Goal: Share content: Share content

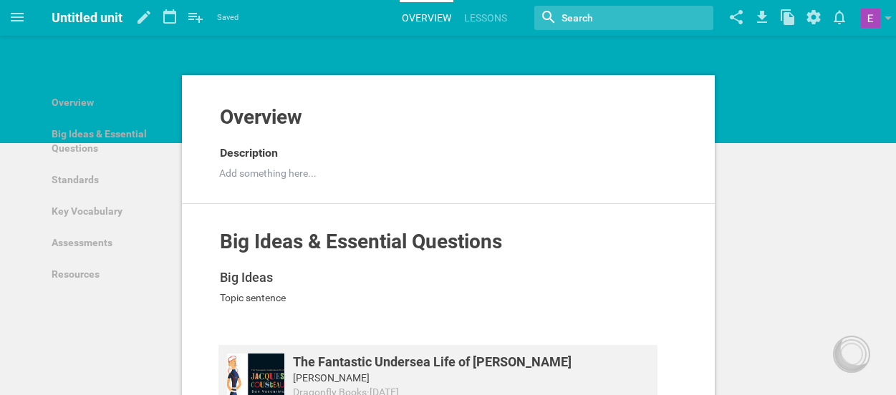
scroll to position [65, 0]
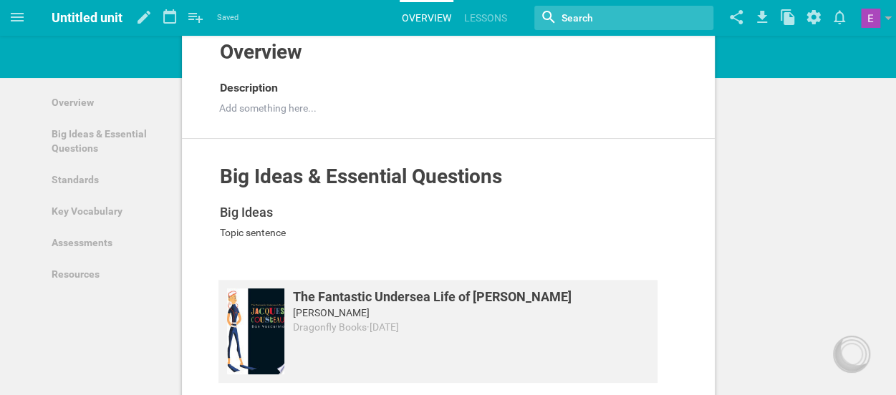
click at [97, 14] on span "Untitled unit" at bounding box center [87, 17] width 71 height 15
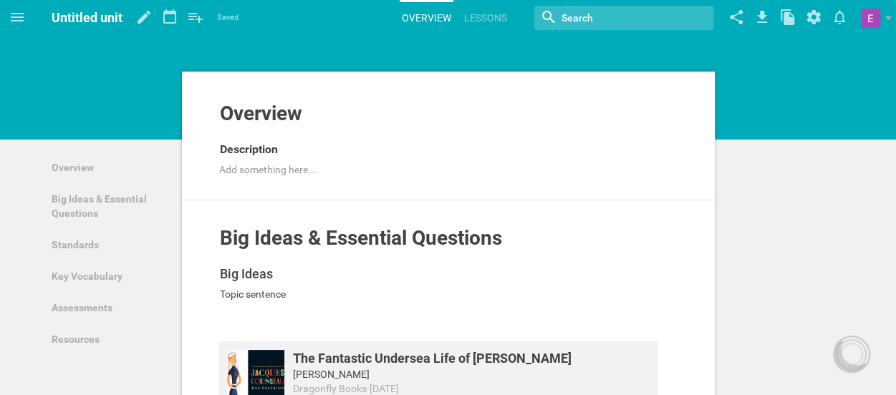
scroll to position [0, 0]
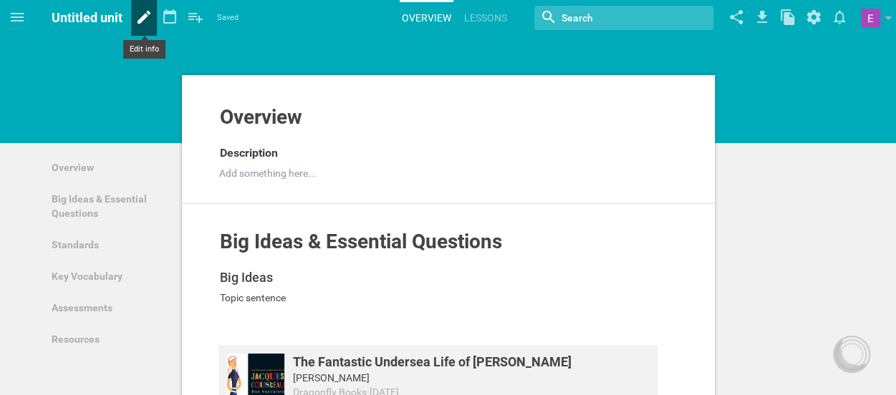
click at [147, 20] on icon at bounding box center [144, 17] width 26 height 34
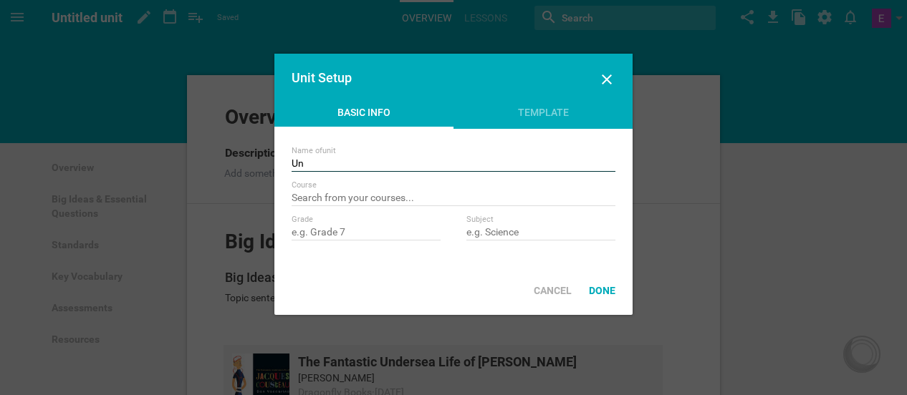
type input "U"
type input "The Sea"
click at [509, 237] on input "text" at bounding box center [540, 233] width 149 height 14
click at [509, 239] on input "text" at bounding box center [540, 233] width 149 height 14
type input "ELA"
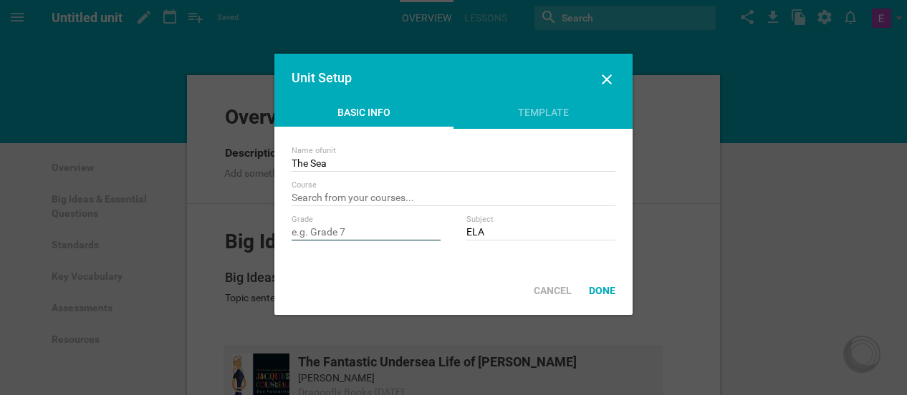
click at [408, 231] on input "text" at bounding box center [366, 233] width 149 height 14
type input "Grade 3"
click at [606, 297] on div "Done" at bounding box center [602, 291] width 44 height 32
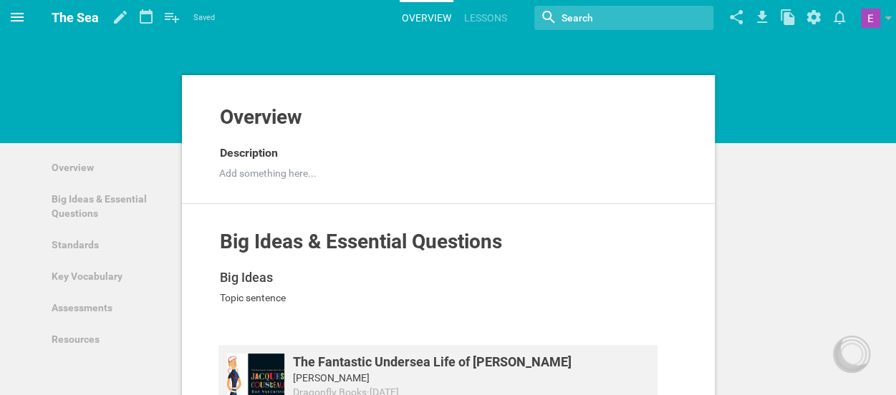
click at [11, 22] on icon at bounding box center [17, 17] width 17 height 17
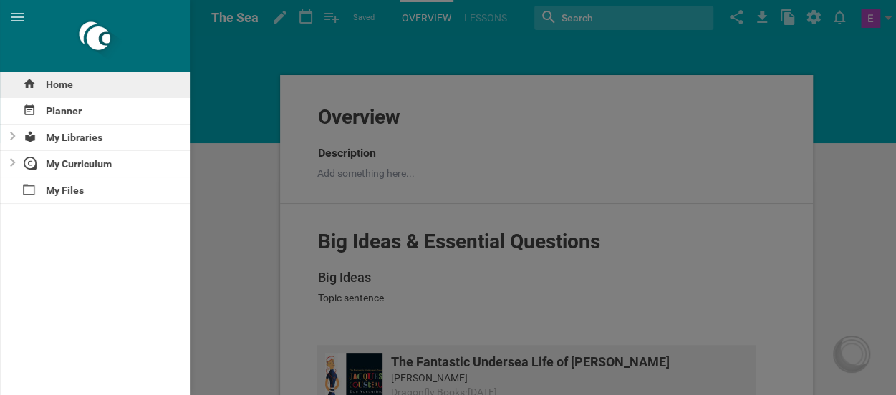
click at [50, 86] on div "Home" at bounding box center [95, 85] width 190 height 26
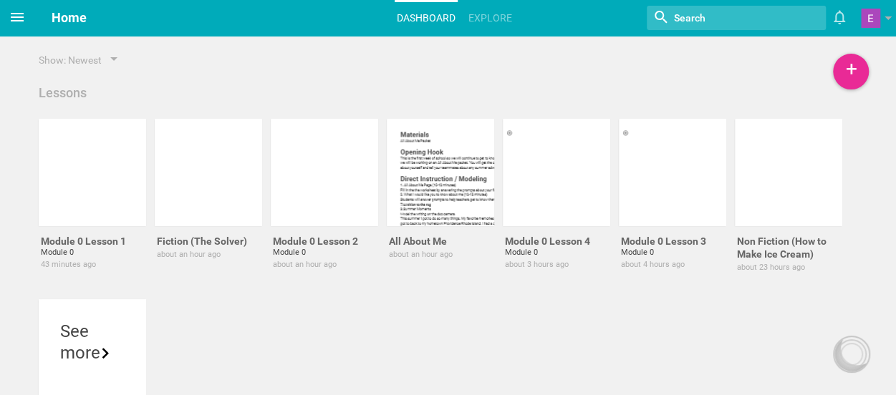
click at [17, 24] on icon at bounding box center [17, 17] width 17 height 17
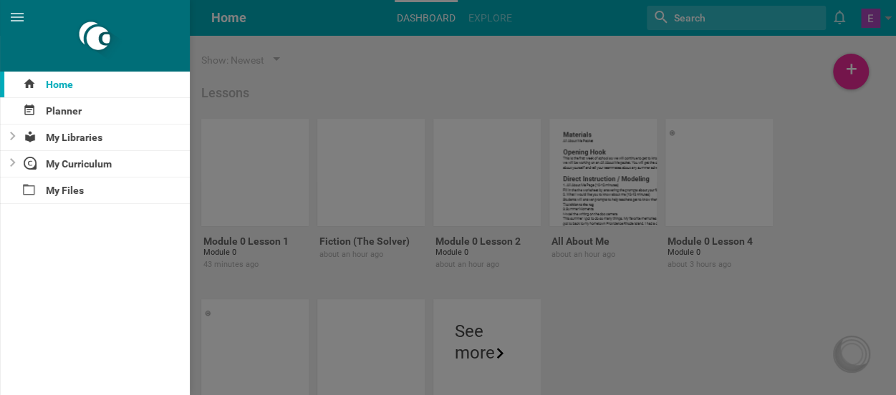
click at [355, 65] on div at bounding box center [448, 197] width 896 height 395
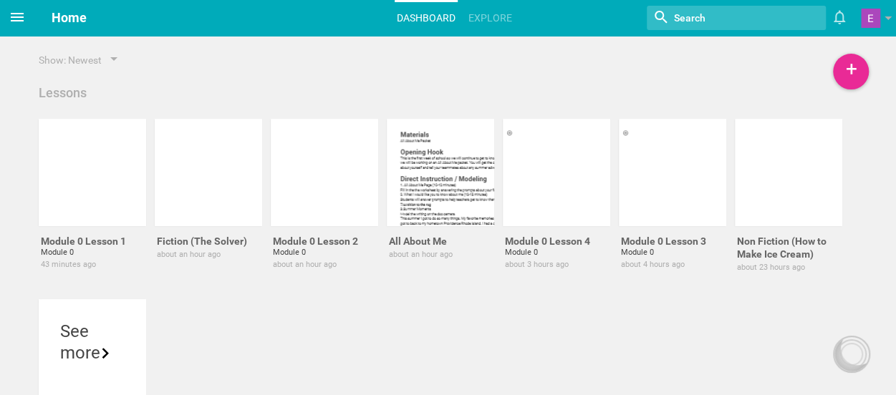
click at [9, 14] on icon at bounding box center [17, 17] width 17 height 17
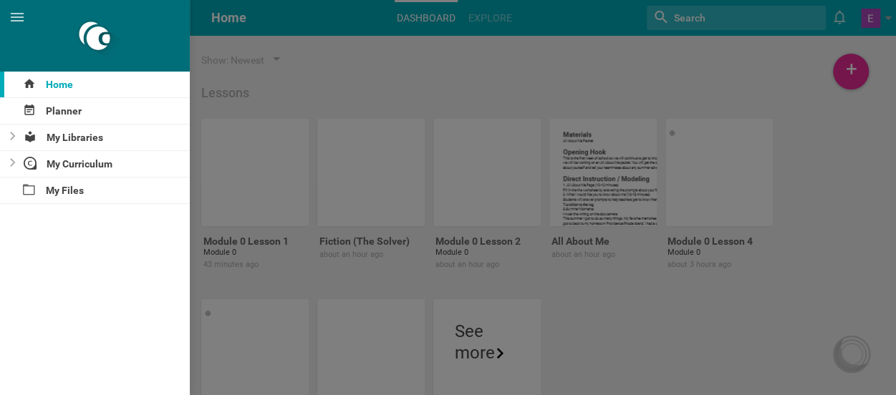
click at [322, 27] on div at bounding box center [448, 197] width 896 height 395
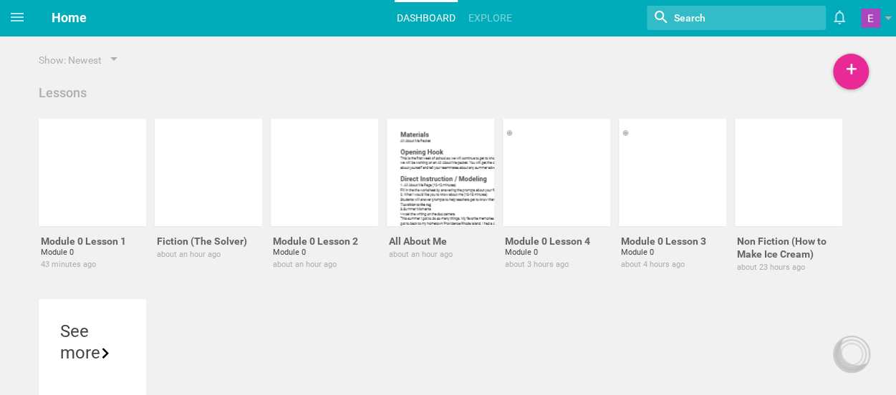
click at [67, 19] on span "Home" at bounding box center [69, 17] width 35 height 15
click at [13, 18] on icon at bounding box center [17, 17] width 17 height 17
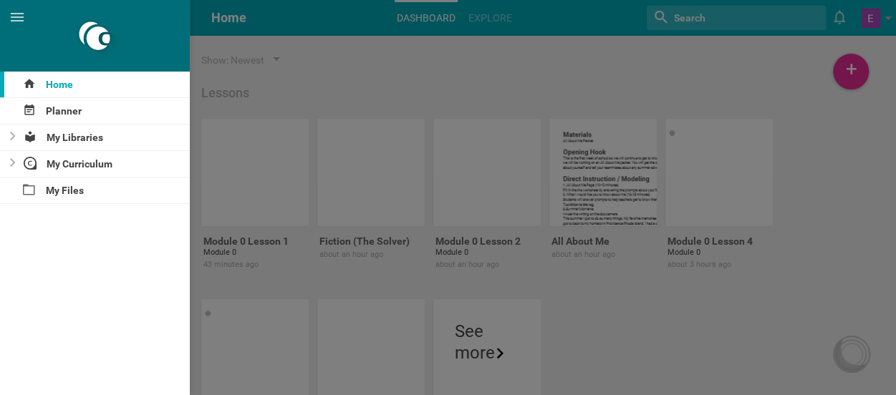
click at [240, 69] on div at bounding box center [448, 197] width 896 height 395
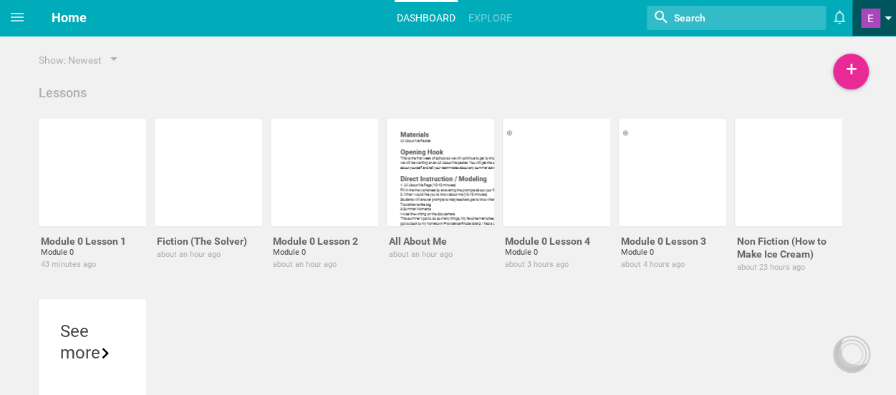
click at [867, 24] on span at bounding box center [870, 18] width 19 height 19
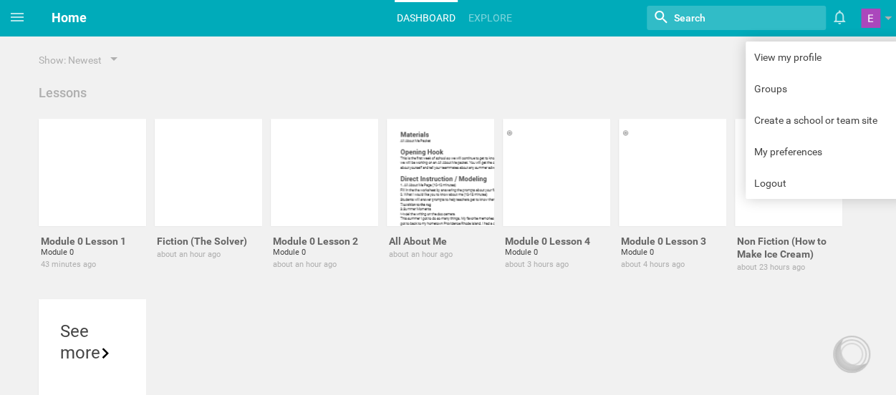
click at [63, 16] on span "Home" at bounding box center [69, 17] width 35 height 15
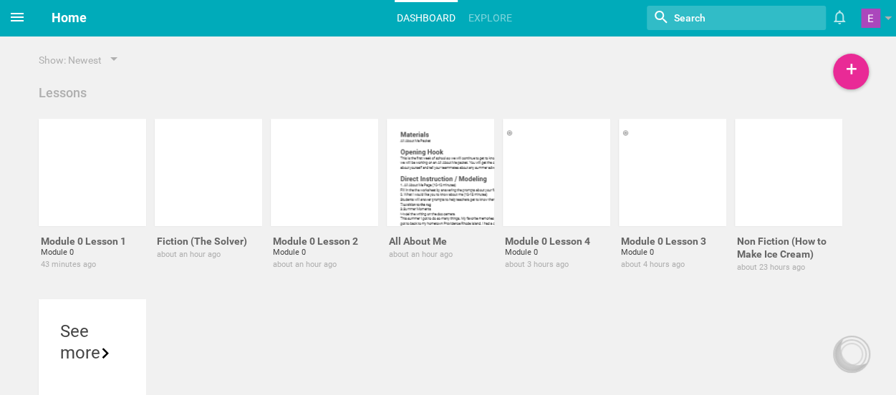
click at [15, 14] on icon at bounding box center [17, 17] width 13 height 9
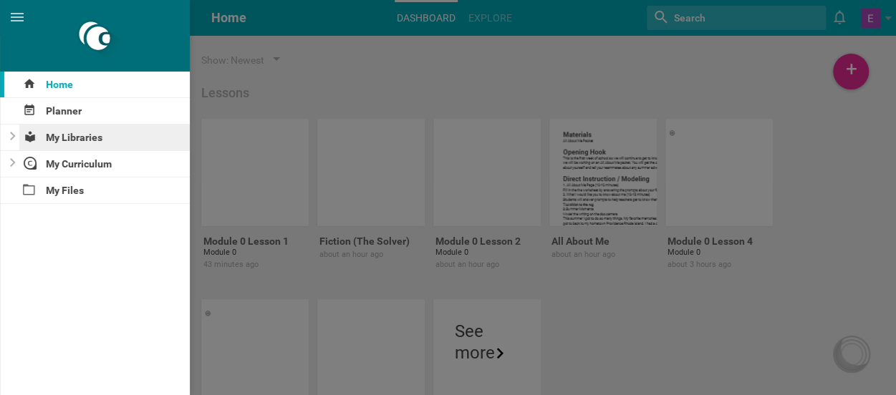
click at [47, 140] on div "My Libraries" at bounding box center [104, 138] width 171 height 26
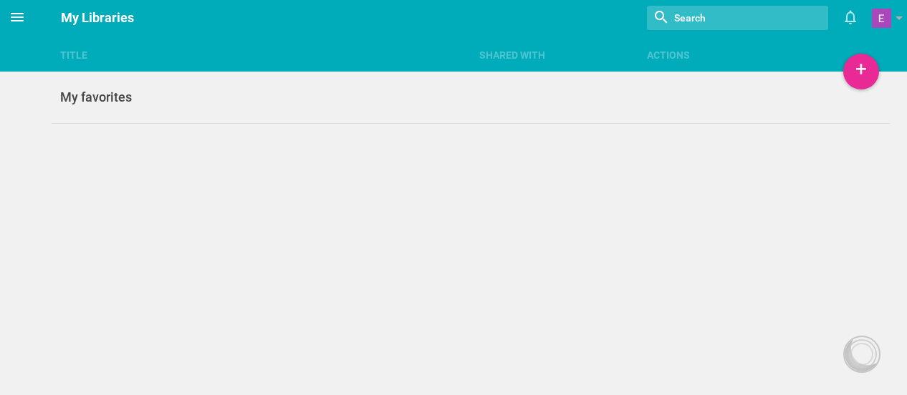
click at [20, 21] on icon at bounding box center [17, 17] width 13 height 9
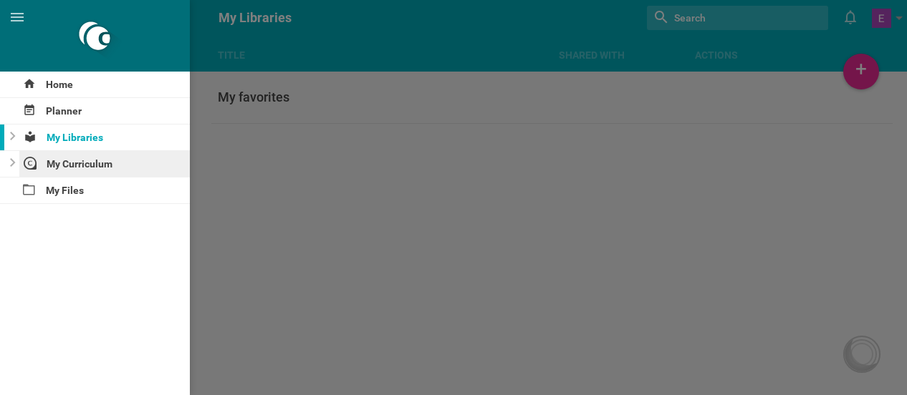
click at [51, 163] on div "My Curriculum" at bounding box center [104, 164] width 171 height 26
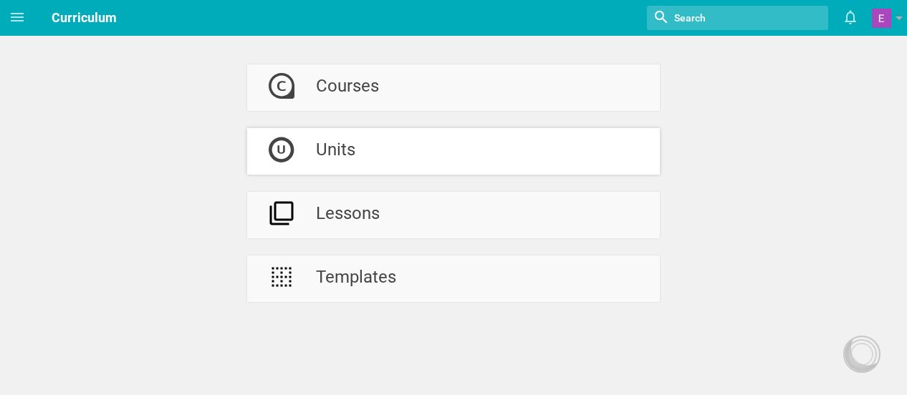
click at [367, 157] on link "Units" at bounding box center [453, 151] width 413 height 47
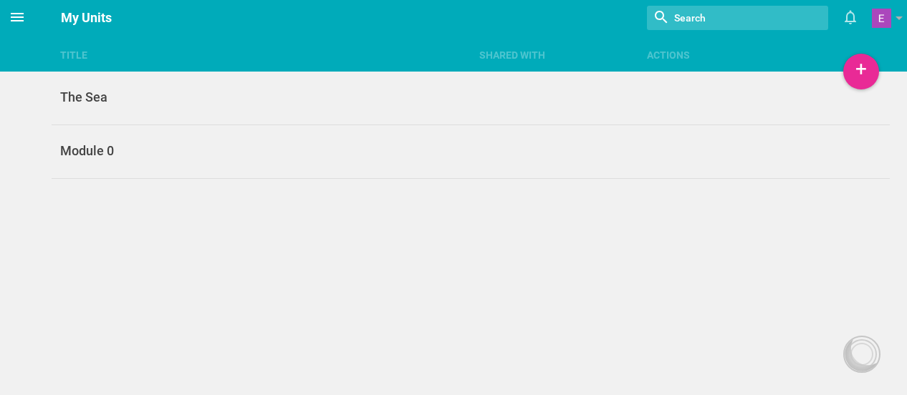
click at [12, 16] on icon at bounding box center [17, 17] width 17 height 17
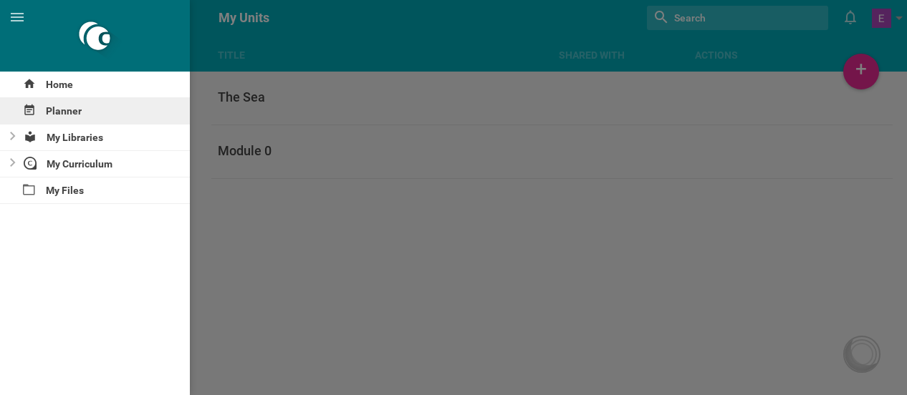
click at [62, 108] on div "Planner" at bounding box center [95, 111] width 190 height 26
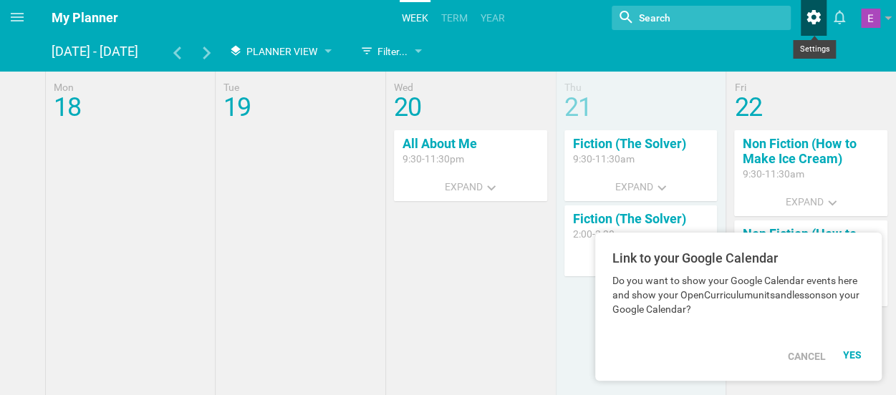
click at [805, 21] on icon at bounding box center [814, 17] width 26 height 34
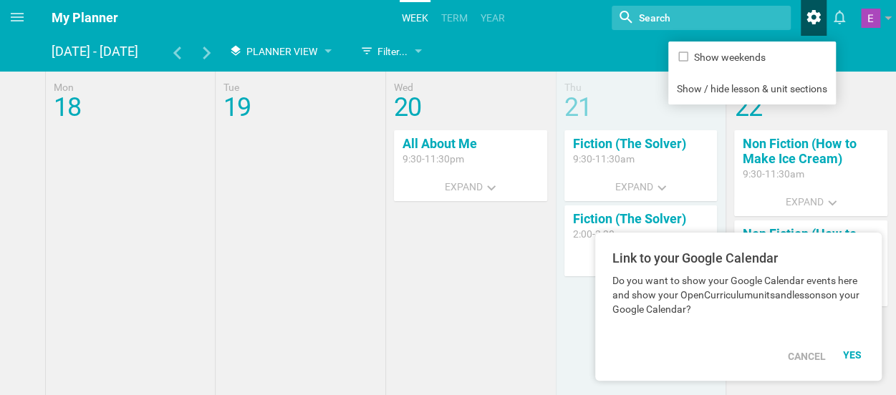
click at [805, 21] on icon at bounding box center [814, 17] width 26 height 34
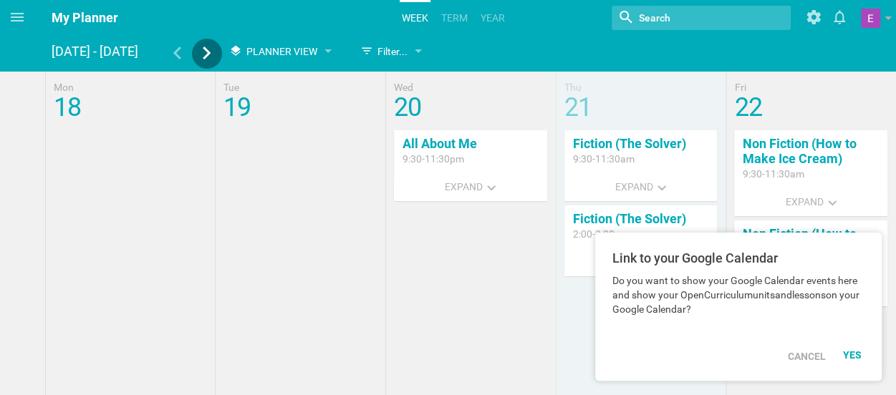
click at [209, 51] on icon at bounding box center [207, 53] width 13 height 13
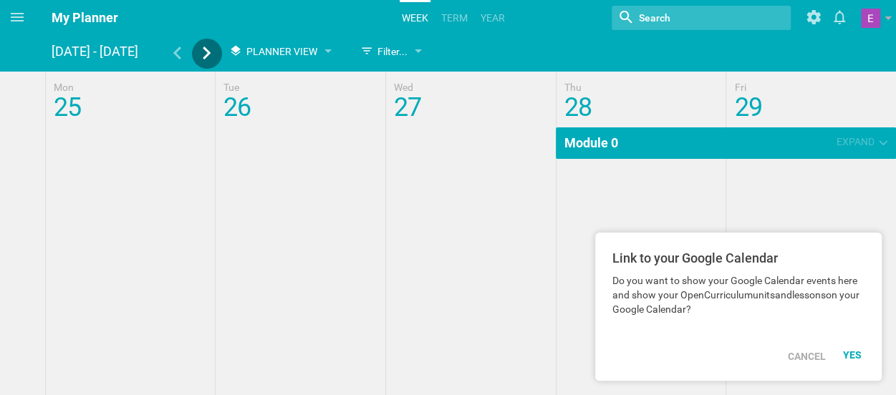
click at [209, 51] on icon at bounding box center [207, 53] width 13 height 13
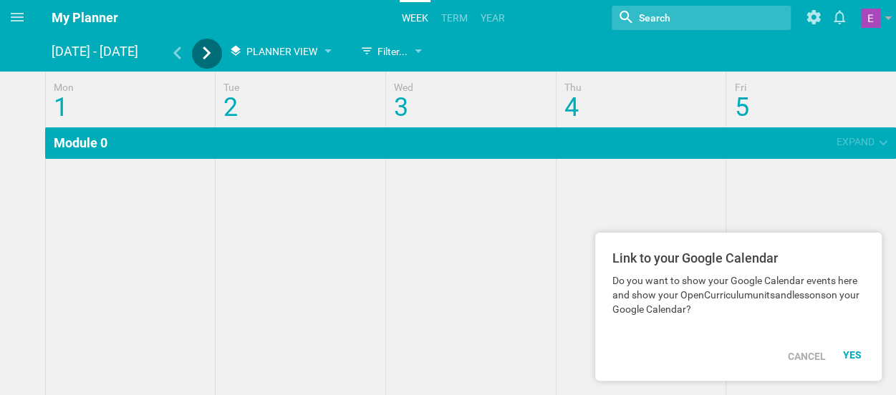
click at [209, 51] on icon at bounding box center [207, 53] width 13 height 13
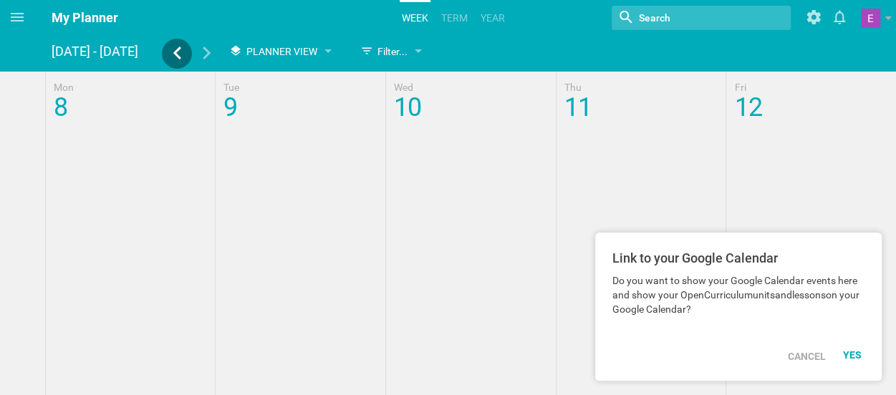
click at [183, 54] on icon at bounding box center [177, 53] width 13 height 13
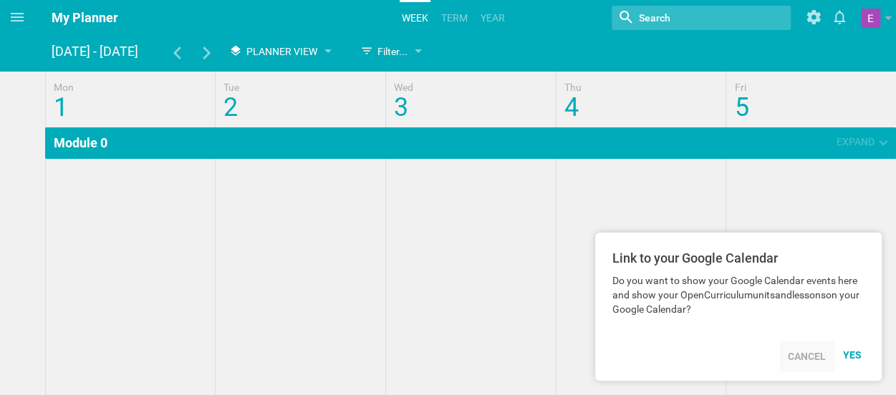
click at [815, 353] on div "Cancel" at bounding box center [806, 357] width 55 height 32
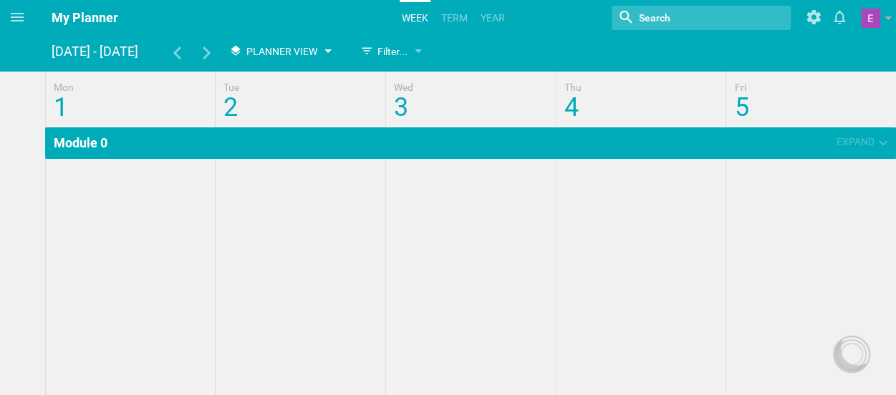
click at [294, 48] on span "Planner View" at bounding box center [281, 51] width 71 height 11
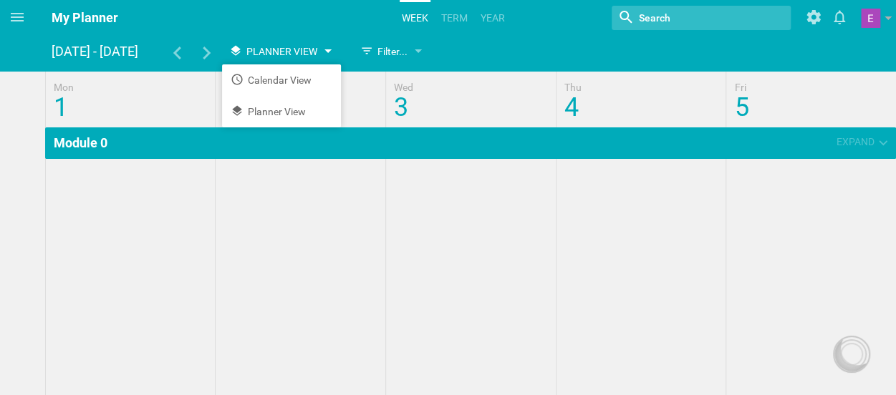
click at [294, 48] on span "Planner View" at bounding box center [281, 51] width 71 height 11
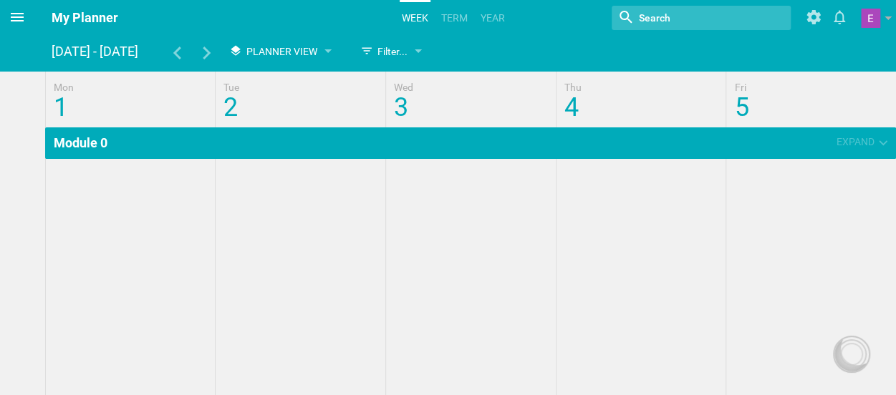
click at [19, 14] on icon at bounding box center [17, 17] width 13 height 9
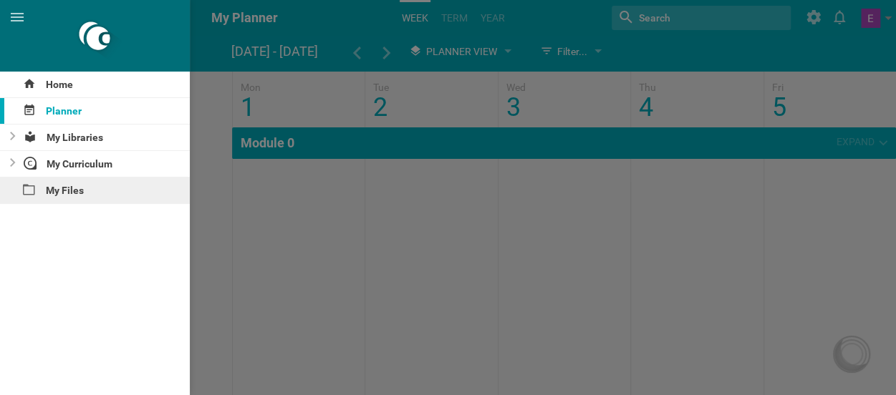
click at [62, 191] on div "My Files" at bounding box center [95, 191] width 190 height 26
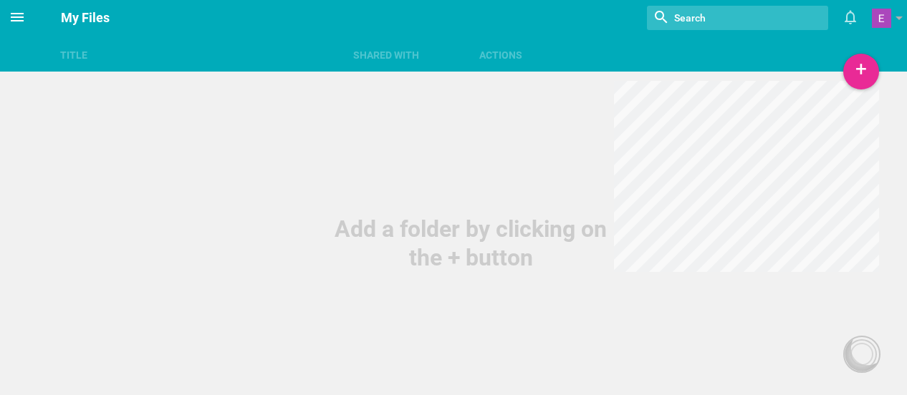
click at [11, 18] on icon at bounding box center [17, 17] width 13 height 9
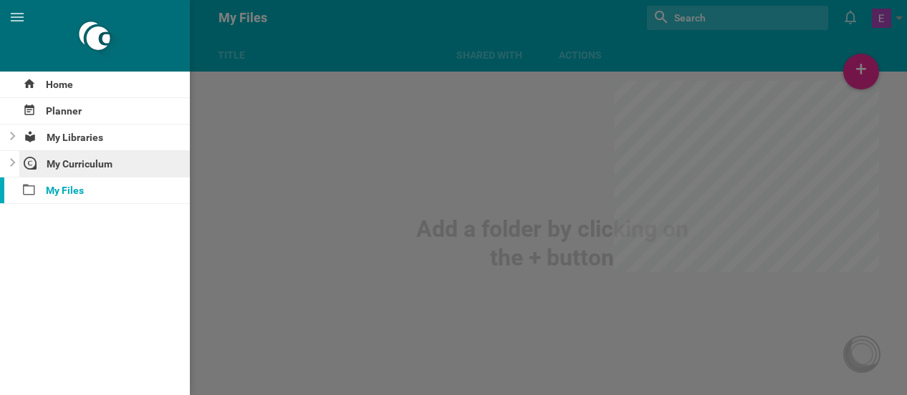
click at [49, 164] on div "My Curriculum" at bounding box center [104, 164] width 171 height 26
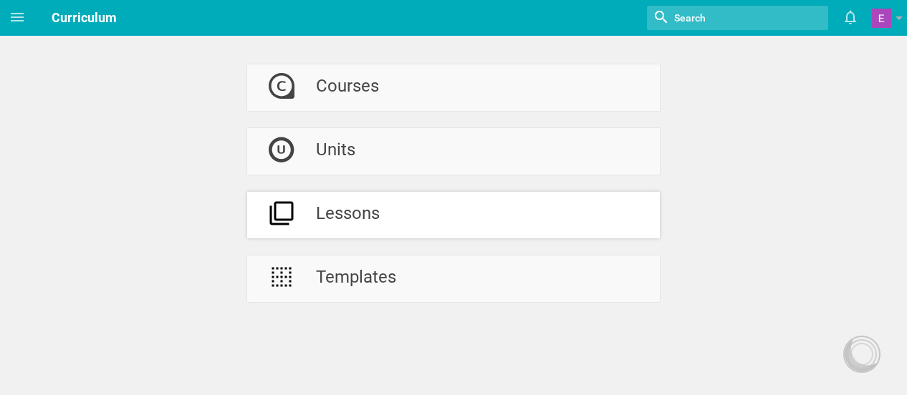
click at [371, 211] on div "Lessons" at bounding box center [348, 215] width 64 height 47
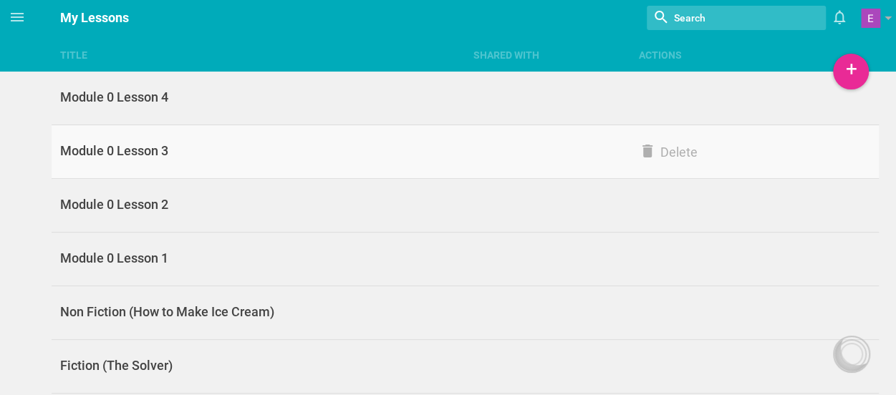
scroll to position [47, 0]
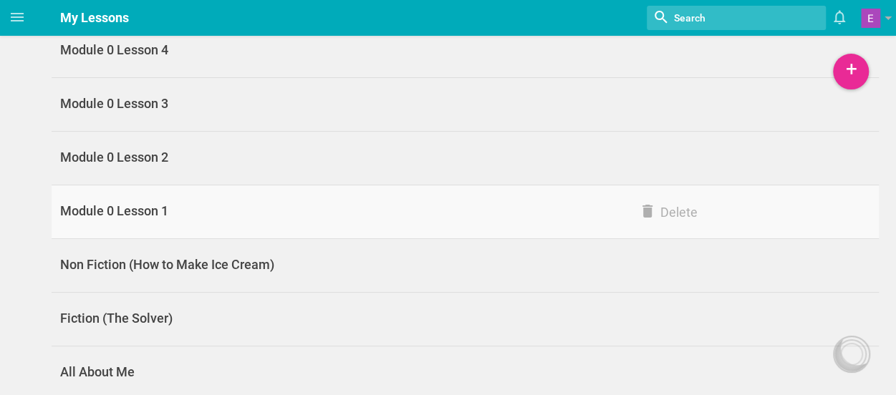
click at [209, 204] on div "Module 0 Lesson 1" at bounding box center [258, 211] width 413 height 17
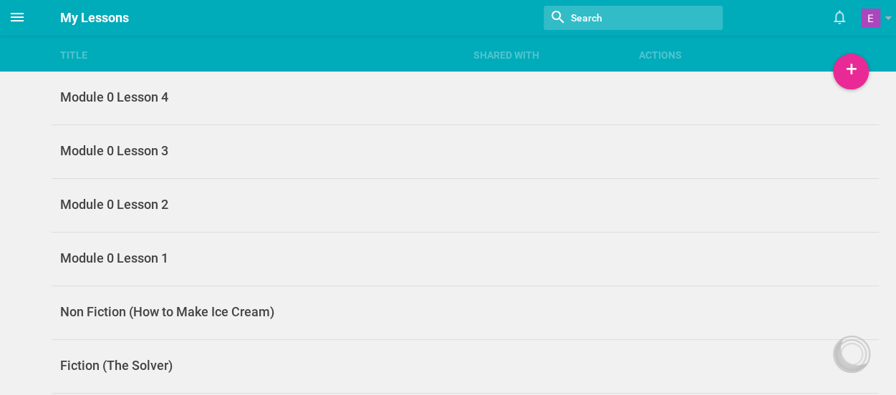
scroll to position [47, 0]
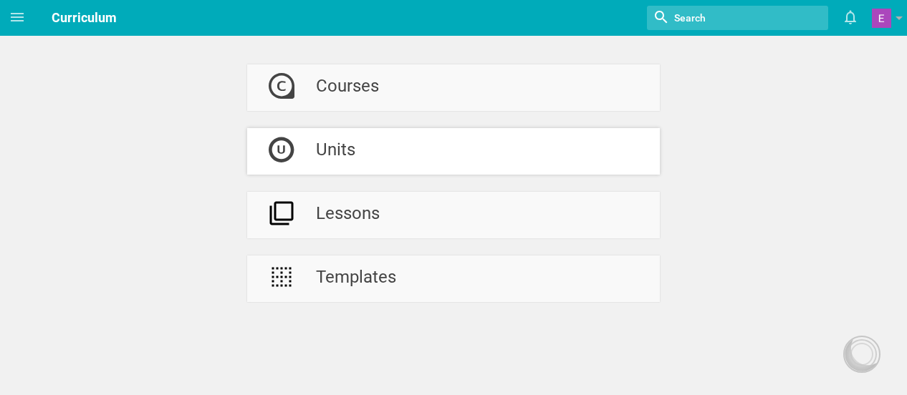
click at [360, 155] on link "Units" at bounding box center [453, 151] width 413 height 47
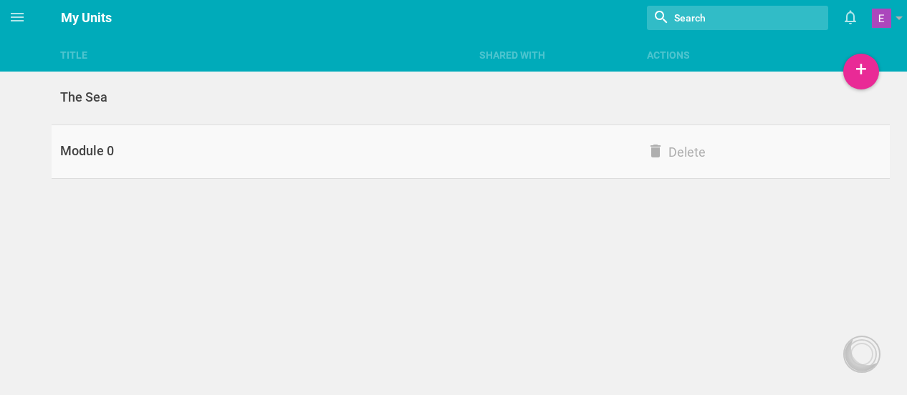
click at [178, 147] on div "Module 0" at bounding box center [261, 151] width 419 height 17
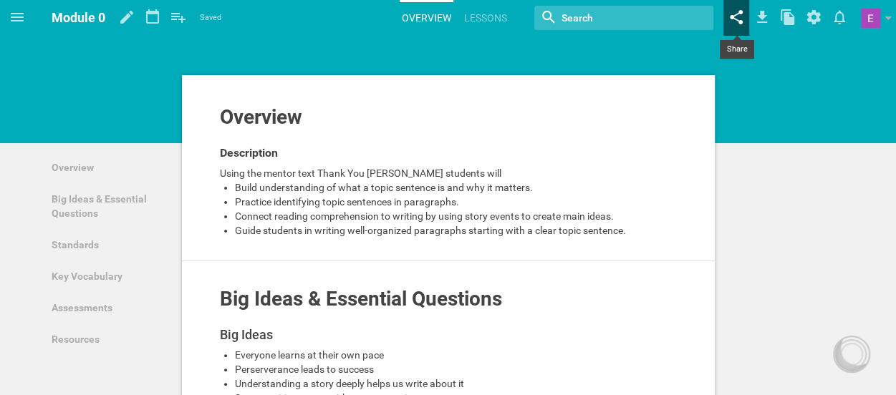
click at [736, 22] on icon at bounding box center [737, 17] width 26 height 34
type input "[URL][DOMAIN_NAME]"
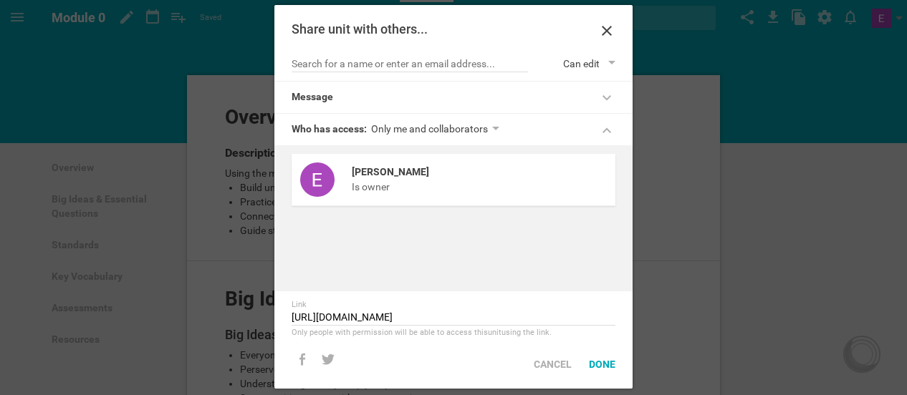
click at [473, 57] on div at bounding box center [410, 65] width 236 height 16
click at [474, 69] on input "text" at bounding box center [410, 65] width 236 height 14
type input "c"
type input "s"
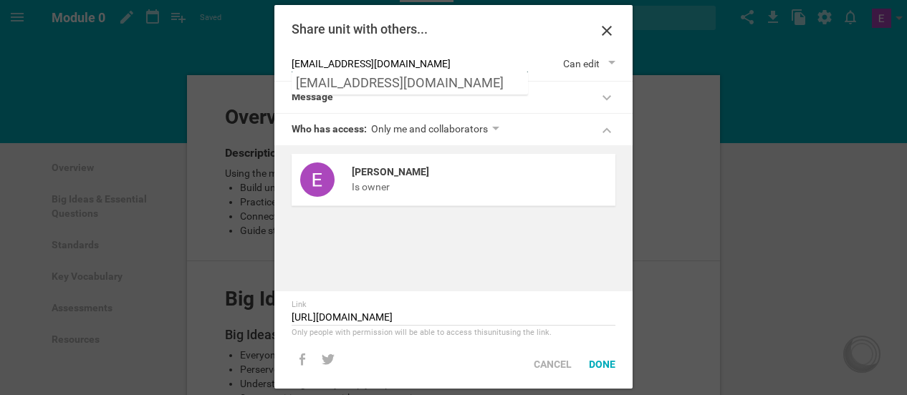
type input "ssimpson@elhaynes.org"
click at [492, 27] on div "Share unit with others..." at bounding box center [438, 29] width 292 height 14
click at [603, 365] on div "Done" at bounding box center [602, 365] width 44 height 32
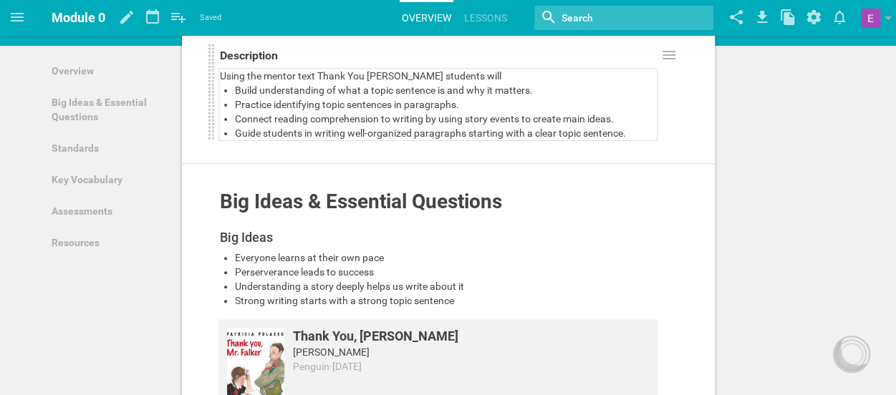
scroll to position [100, 0]
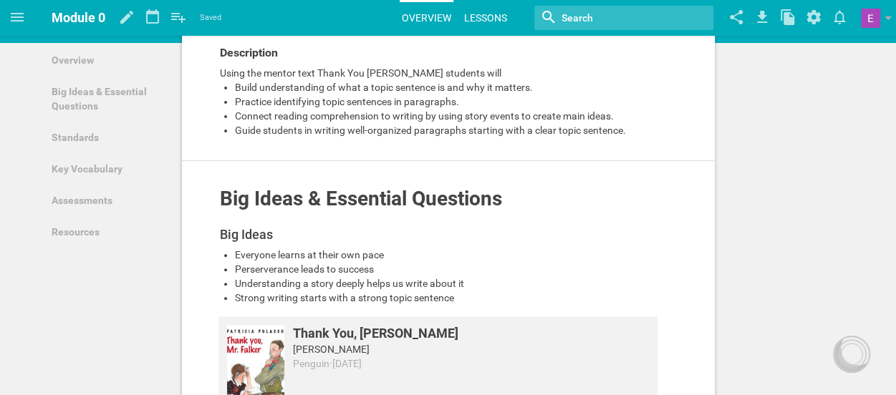
click at [473, 21] on link "Lessons" at bounding box center [485, 18] width 47 height 32
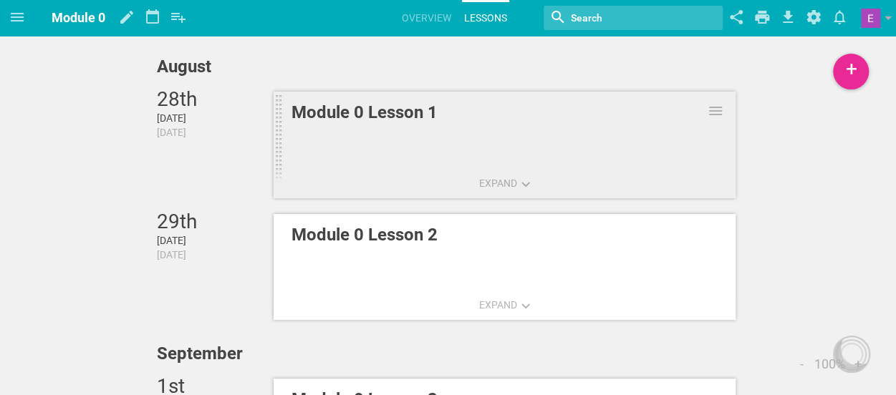
click at [430, 123] on div "Module 0 Lesson 1" at bounding box center [477, 113] width 370 height 26
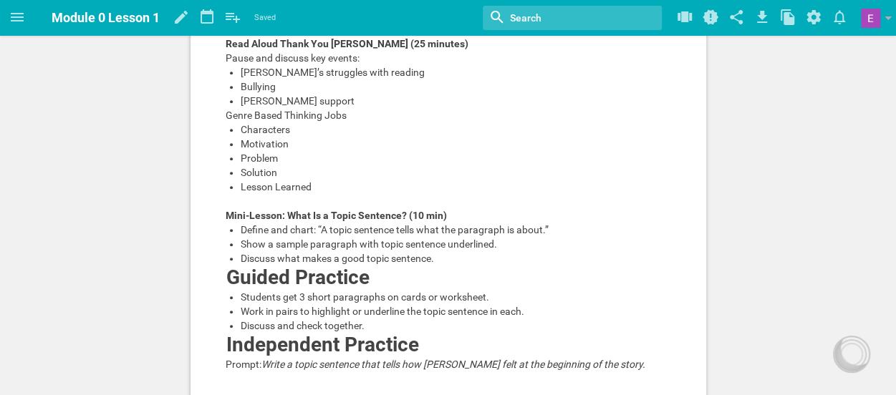
scroll to position [429, 0]
click at [729, 16] on icon at bounding box center [737, 17] width 26 height 34
type input "https://opencurriculum.org/2.0/lesson/15036/module-0-lesson-1"
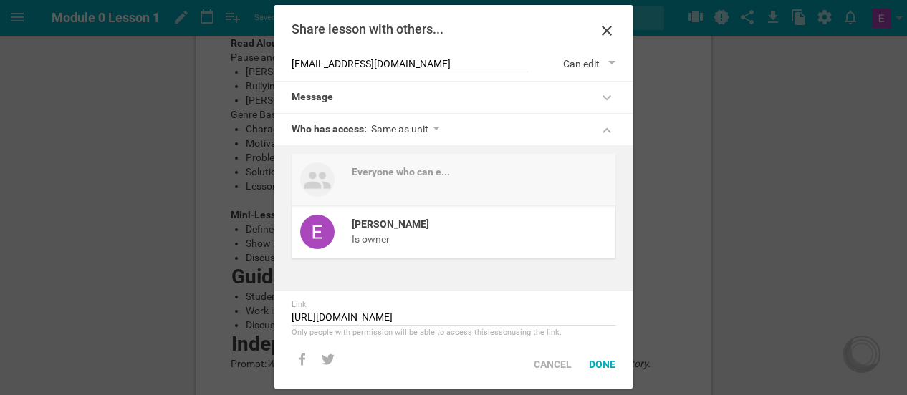
click at [593, 72] on div "Share lesson with others... ssimpson@elhaynes.org Can edit Message Who has acce…" at bounding box center [453, 197] width 358 height 384
click at [595, 62] on div "Can edit" at bounding box center [581, 64] width 37 height 14
click at [592, 90] on li "Can edit" at bounding box center [599, 87] width 72 height 32
click at [332, 65] on input "ssimpson@elhaynes.org" at bounding box center [410, 65] width 236 height 14
type input "[EMAIL_ADDRESS][DOMAIN_NAME]"
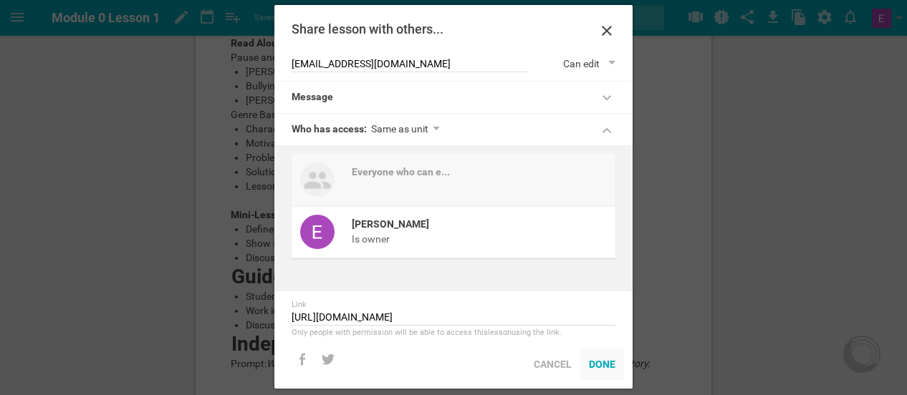
click at [603, 363] on div "Done" at bounding box center [602, 365] width 44 height 32
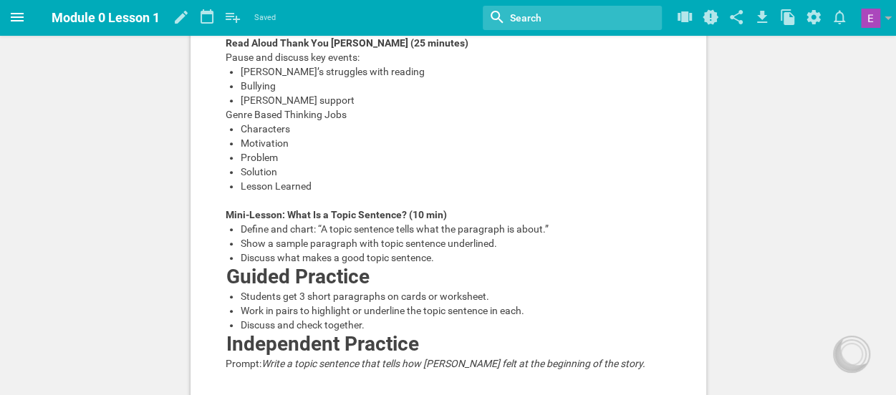
click at [24, 25] on icon at bounding box center [17, 17] width 17 height 17
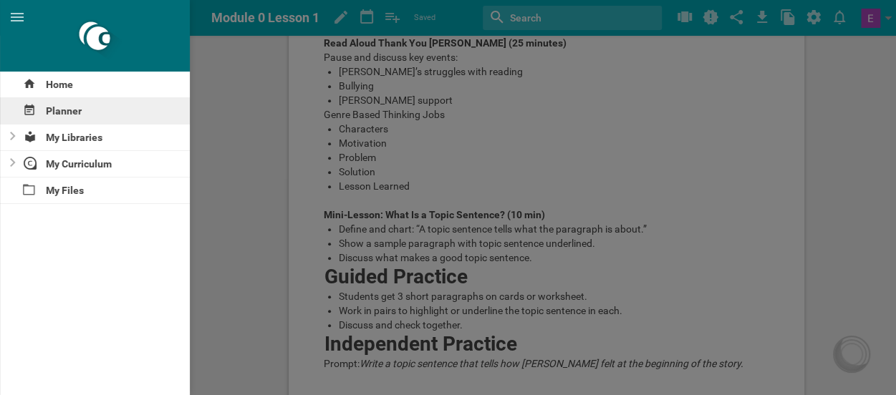
click at [59, 113] on div "Planner" at bounding box center [95, 111] width 190 height 26
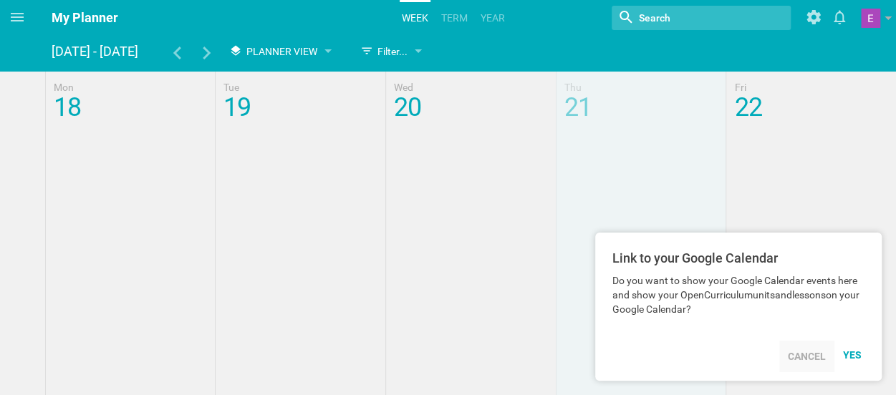
click at [816, 362] on div "Cancel" at bounding box center [806, 357] width 55 height 32
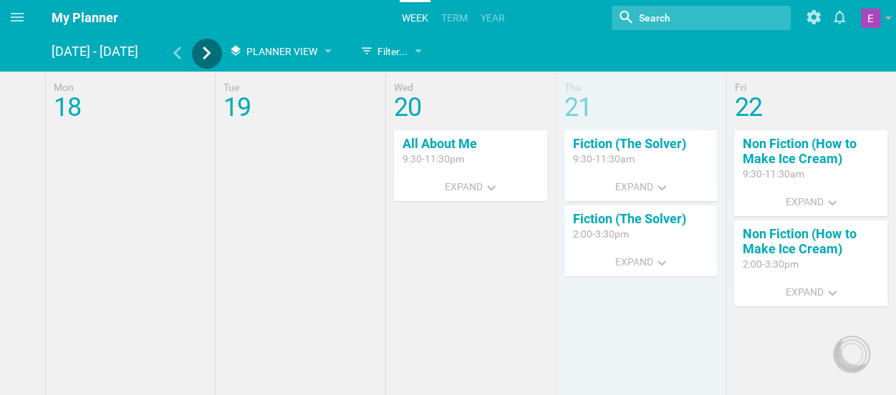
click at [206, 54] on icon at bounding box center [207, 53] width 8 height 13
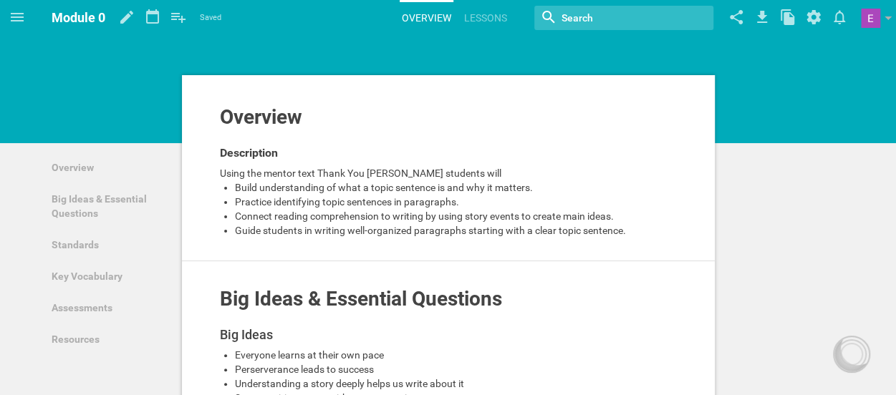
scroll to position [334, 0]
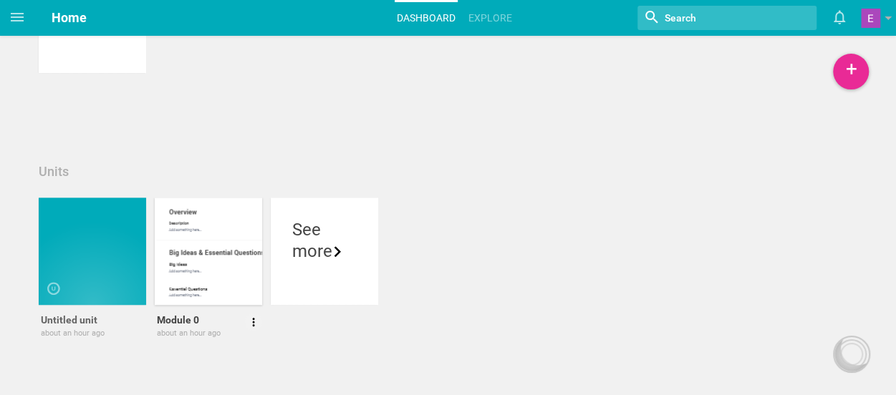
click at [192, 225] on div at bounding box center [208, 251] width 107 height 107
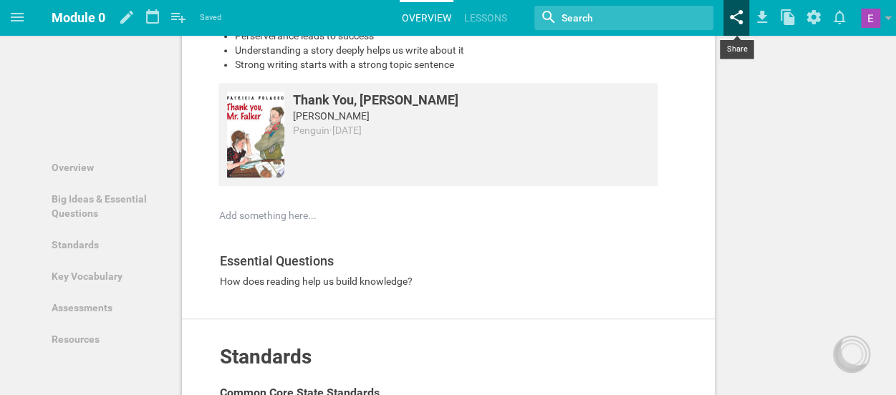
click at [734, 22] on icon at bounding box center [737, 17] width 26 height 34
type input "[URL][DOMAIN_NAME]"
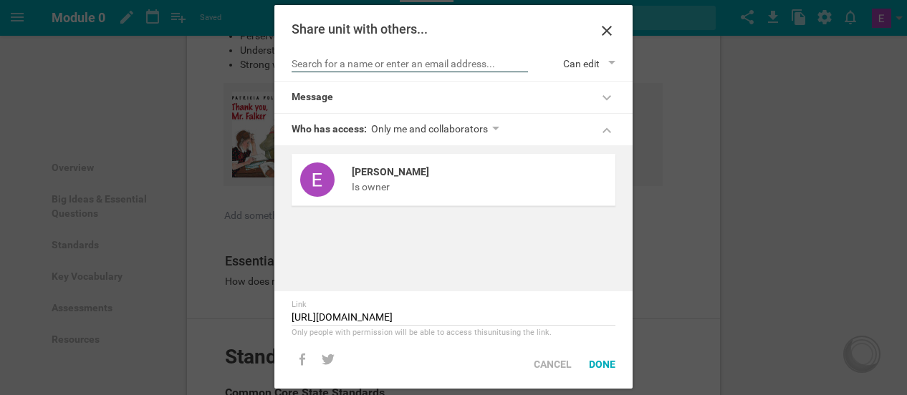
click at [381, 60] on input "text" at bounding box center [410, 65] width 236 height 14
click at [615, 24] on icon at bounding box center [606, 30] width 17 height 17
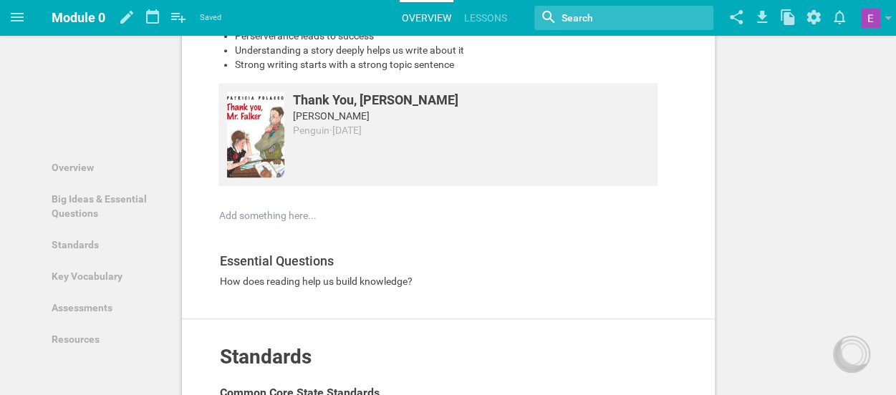
drag, startPoint x: 615, startPoint y: 24, endPoint x: 312, endPoint y: 428, distance: 505.2
click at [737, 13] on icon at bounding box center [737, 17] width 26 height 34
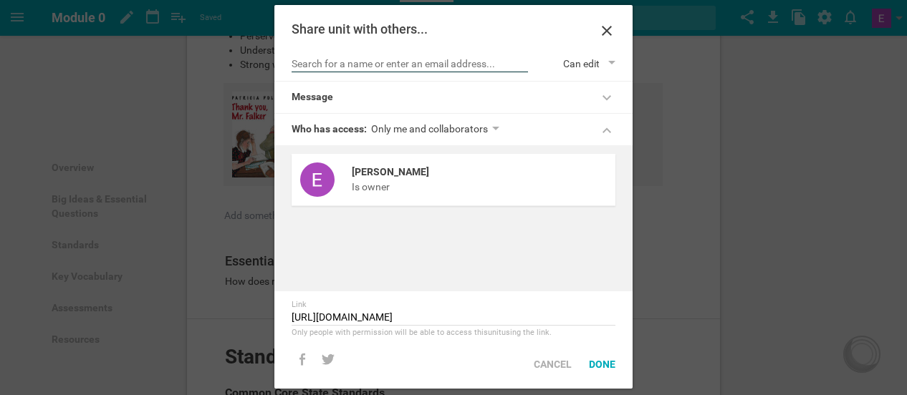
click at [404, 71] on input "text" at bounding box center [410, 65] width 236 height 14
type input "B"
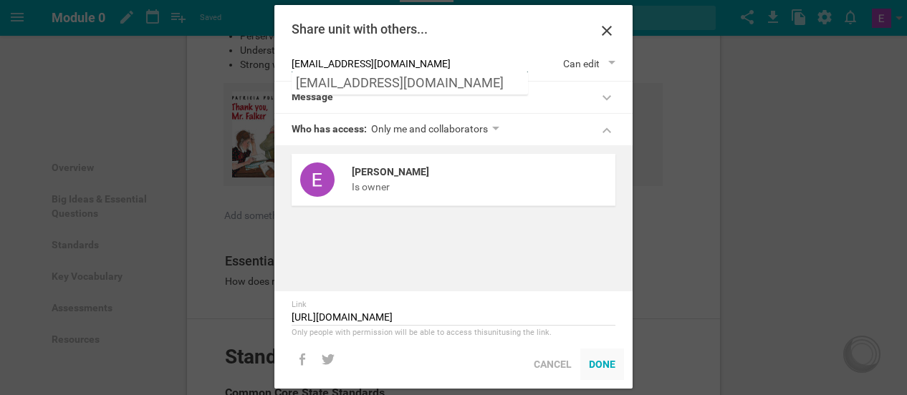
type input "[EMAIL_ADDRESS][DOMAIN_NAME]"
click at [595, 360] on div "Done" at bounding box center [602, 365] width 44 height 32
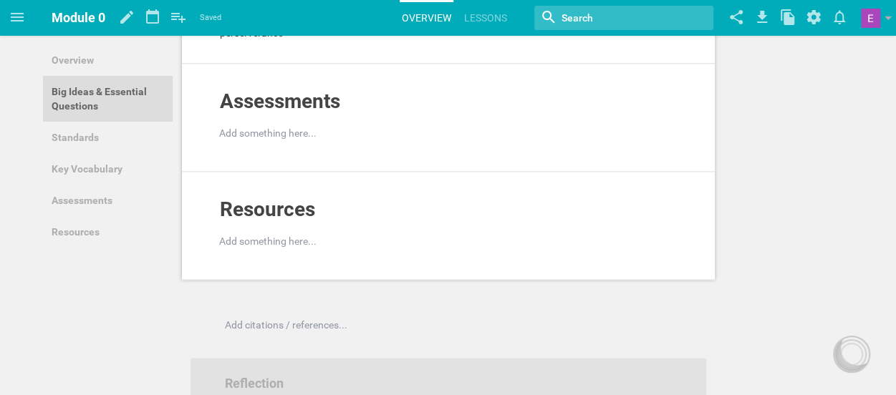
scroll to position [1118, 0]
